Goal: Information Seeking & Learning: Learn about a topic

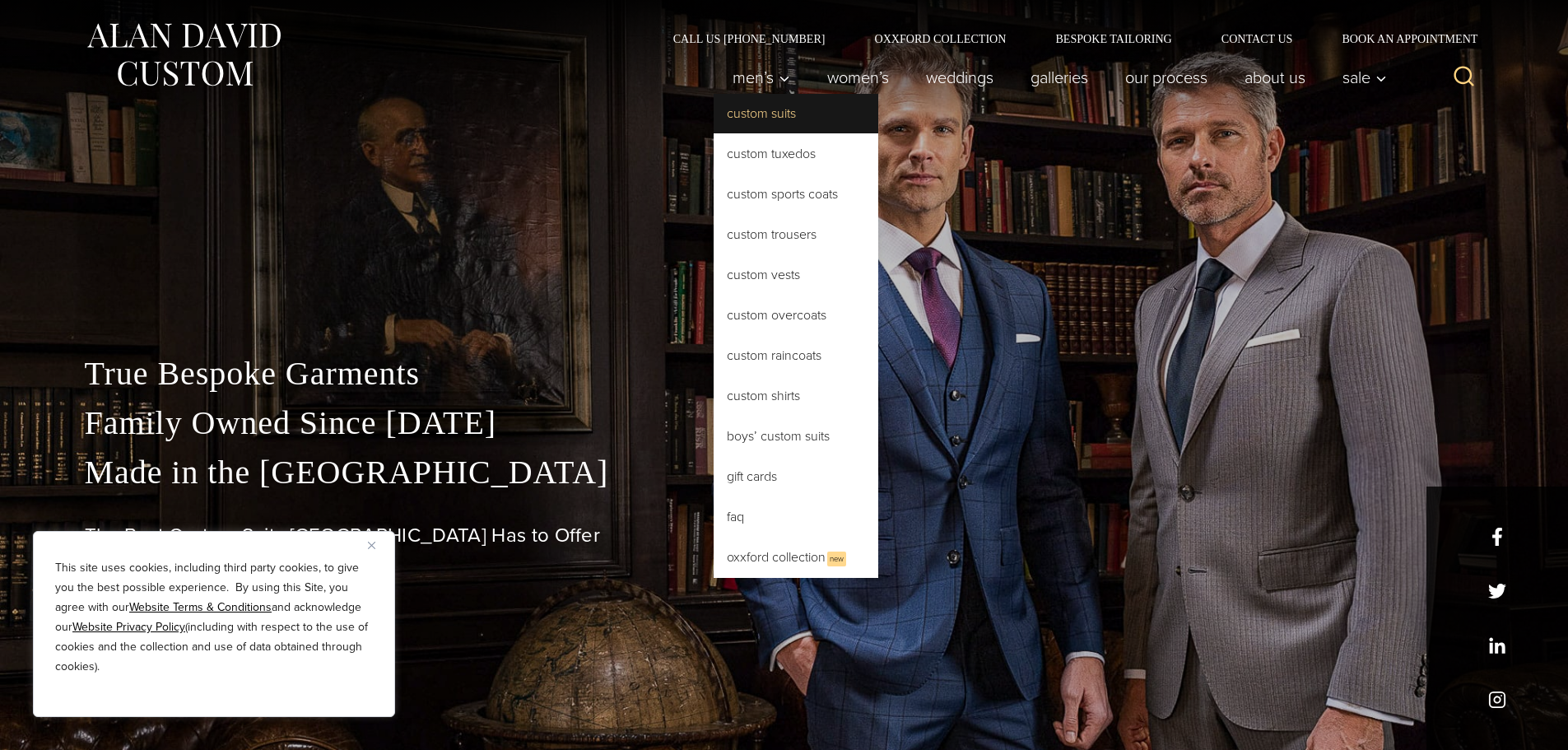
click at [756, 114] on link "Custom Suits" at bounding box center [796, 114] width 165 height 40
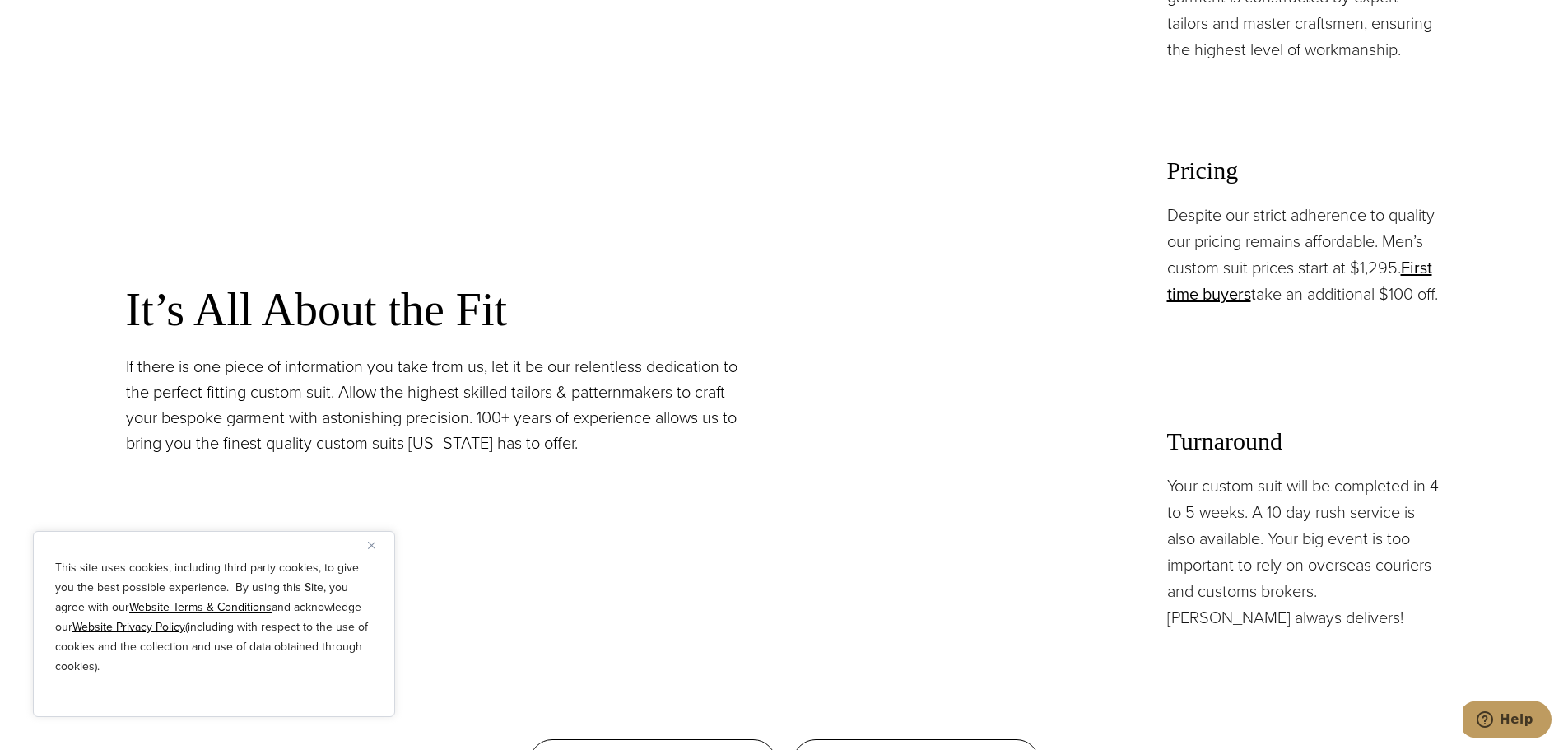
scroll to position [1400, 0]
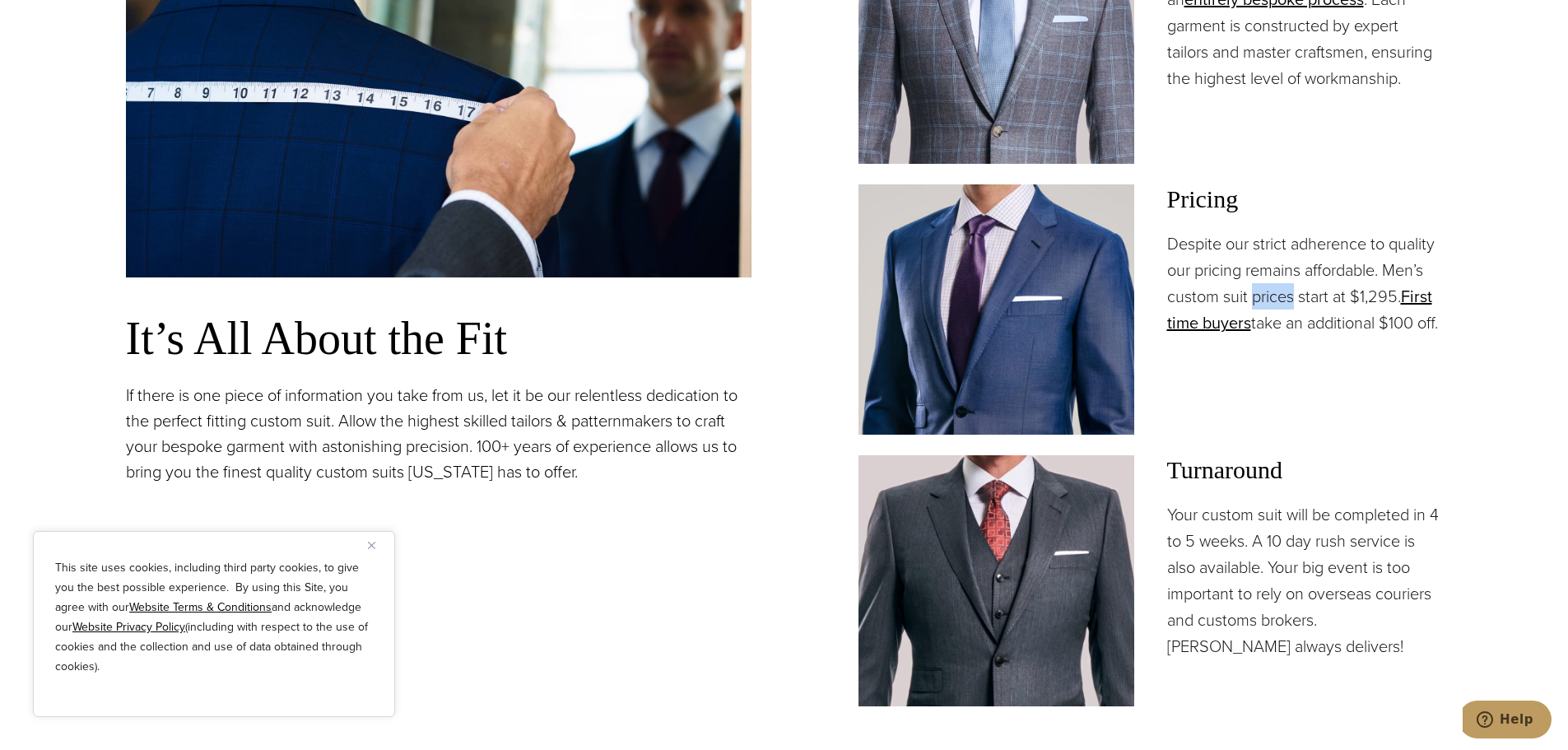
drag, startPoint x: 1255, startPoint y: 296, endPoint x: 1295, endPoint y: 299, distance: 40.1
click at [1295, 299] on p "Despite our strict adherence to quality our pricing remains affordable. Men’s c…" at bounding box center [1305, 283] width 276 height 105
drag, startPoint x: 1334, startPoint y: 329, endPoint x: 1386, endPoint y: 333, distance: 52.2
click at [1386, 333] on p "Despite our strict adherence to quality our pricing remains affordable. Men’s c…" at bounding box center [1305, 283] width 276 height 105
drag, startPoint x: 1165, startPoint y: 244, endPoint x: 1370, endPoint y: 346, distance: 229.0
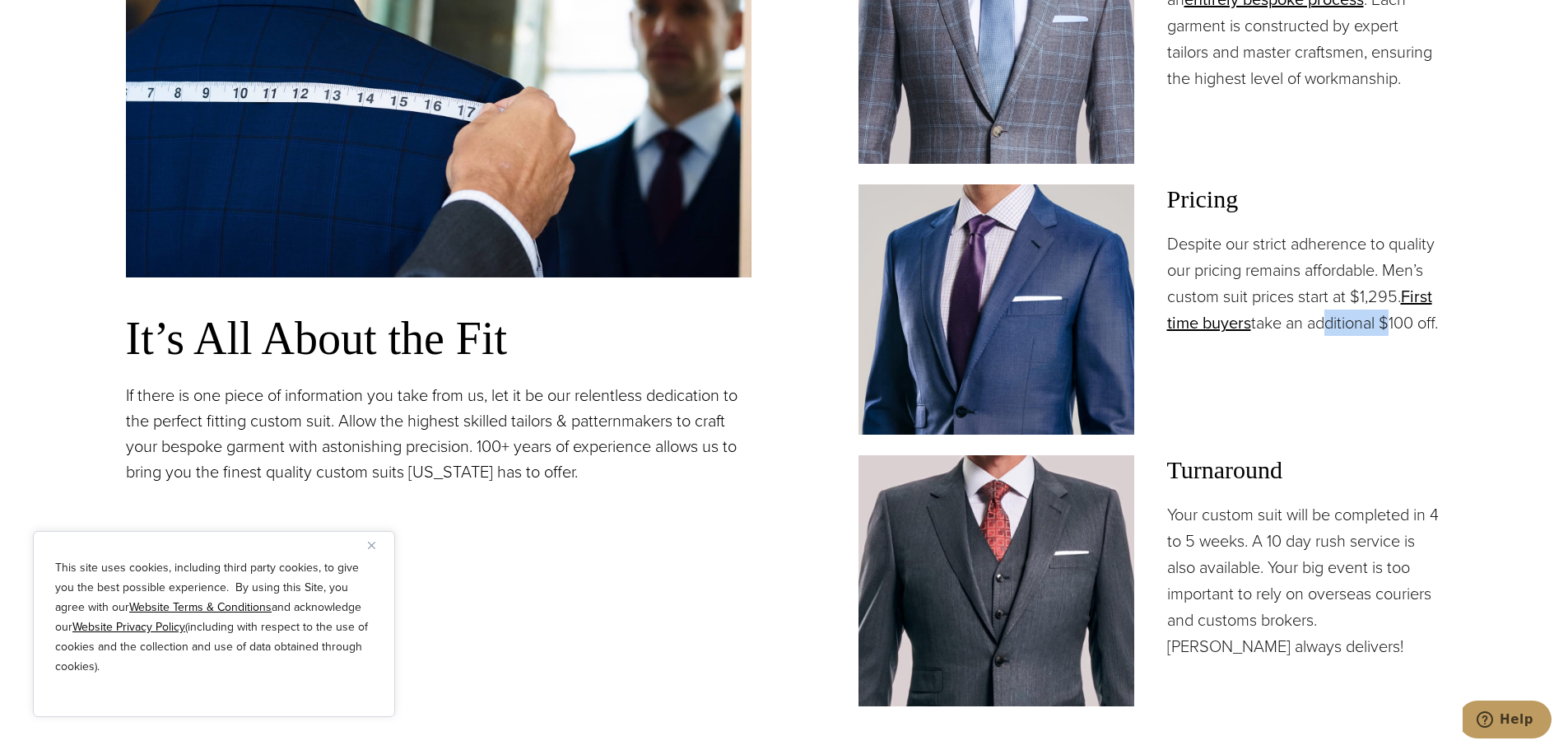
click at [1370, 346] on div "Pricing Despite our strict adherence to quality our pricing remains affordable.…" at bounding box center [1151, 309] width 584 height 250
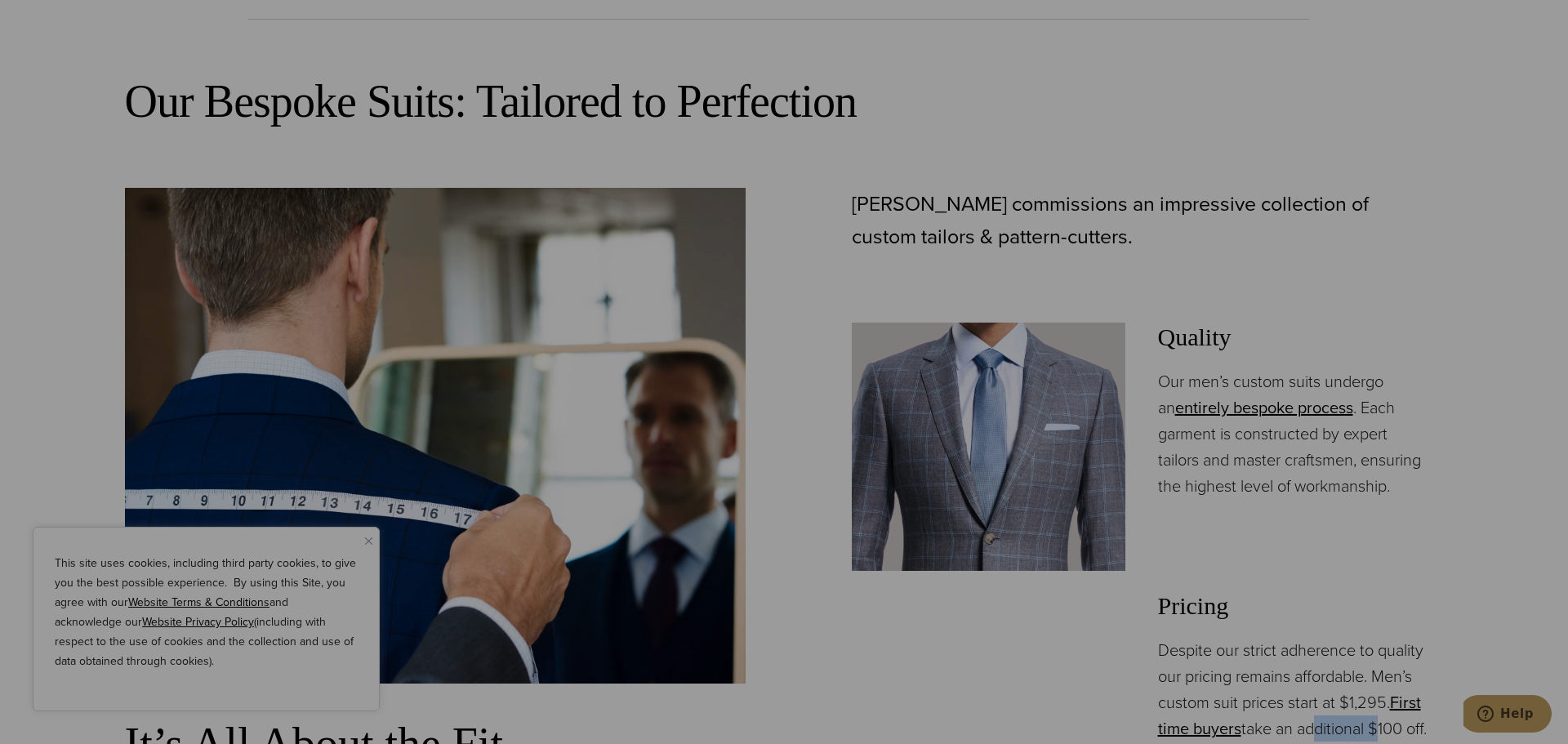
scroll to position [0, 0]
